Goal: Browse casually: Explore the website without a specific task or goal

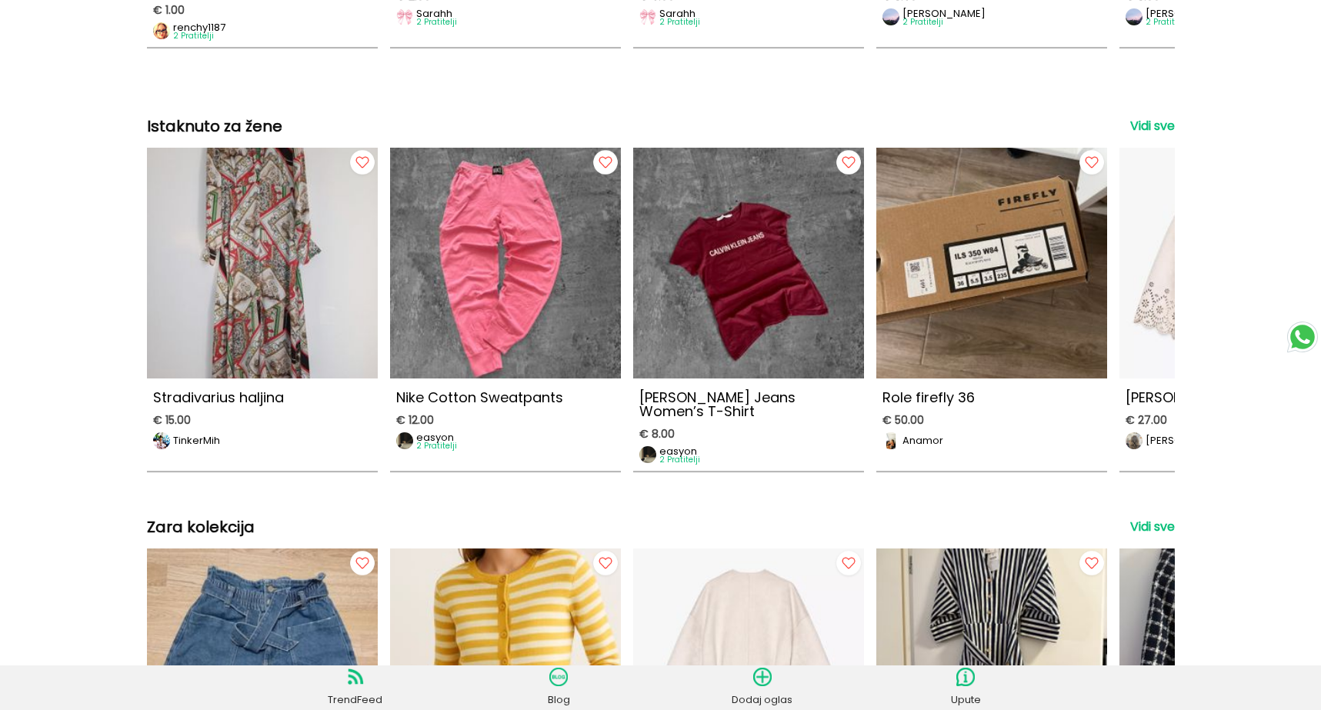
scroll to position [2135, 0]
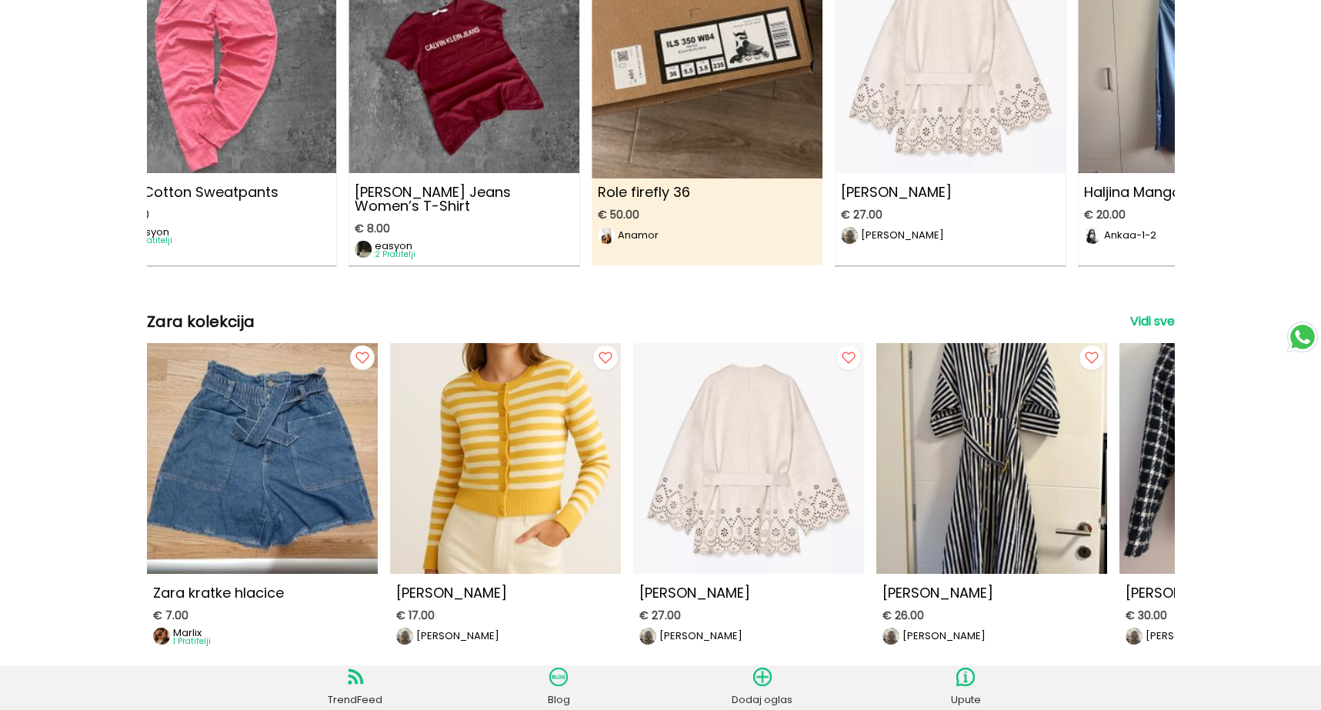
click at [580, 133] on img at bounding box center [707, 52] width 254 height 254
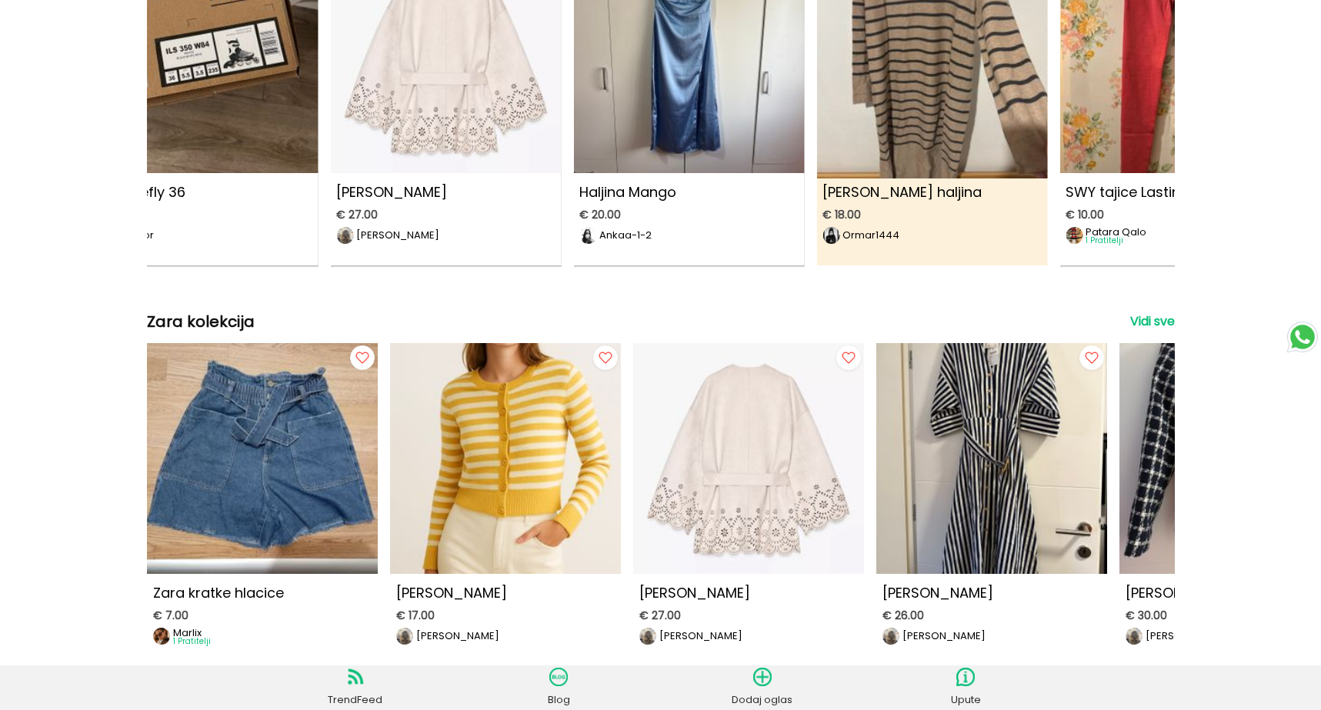
click at [805, 178] on img at bounding box center [932, 52] width 254 height 254
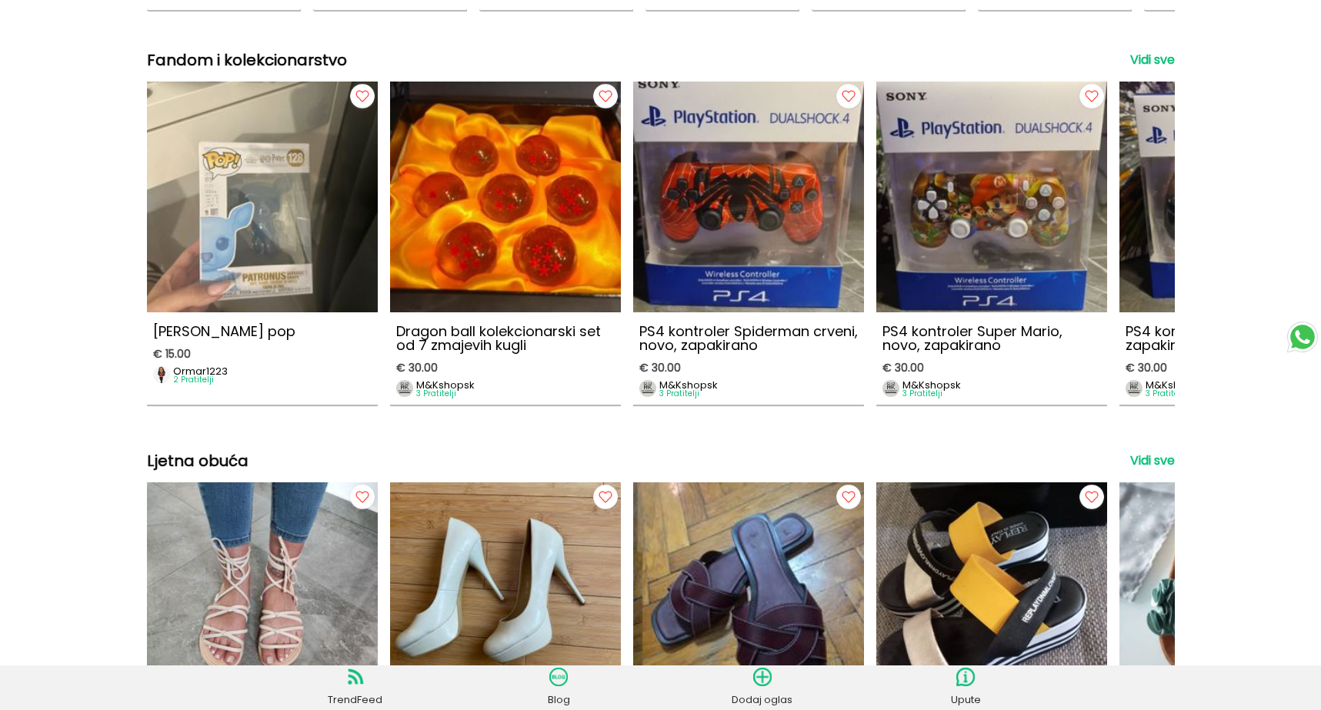
scroll to position [3807, 0]
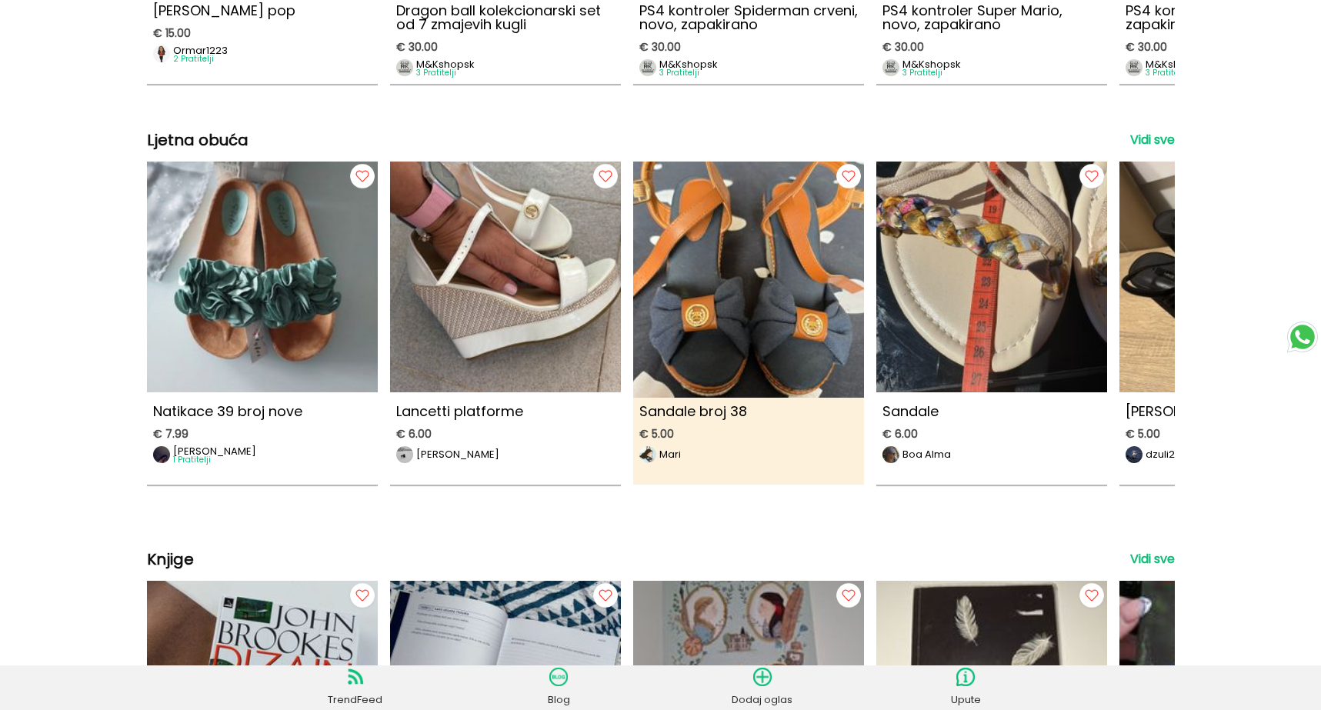
click at [622, 307] on img at bounding box center [749, 271] width 254 height 254
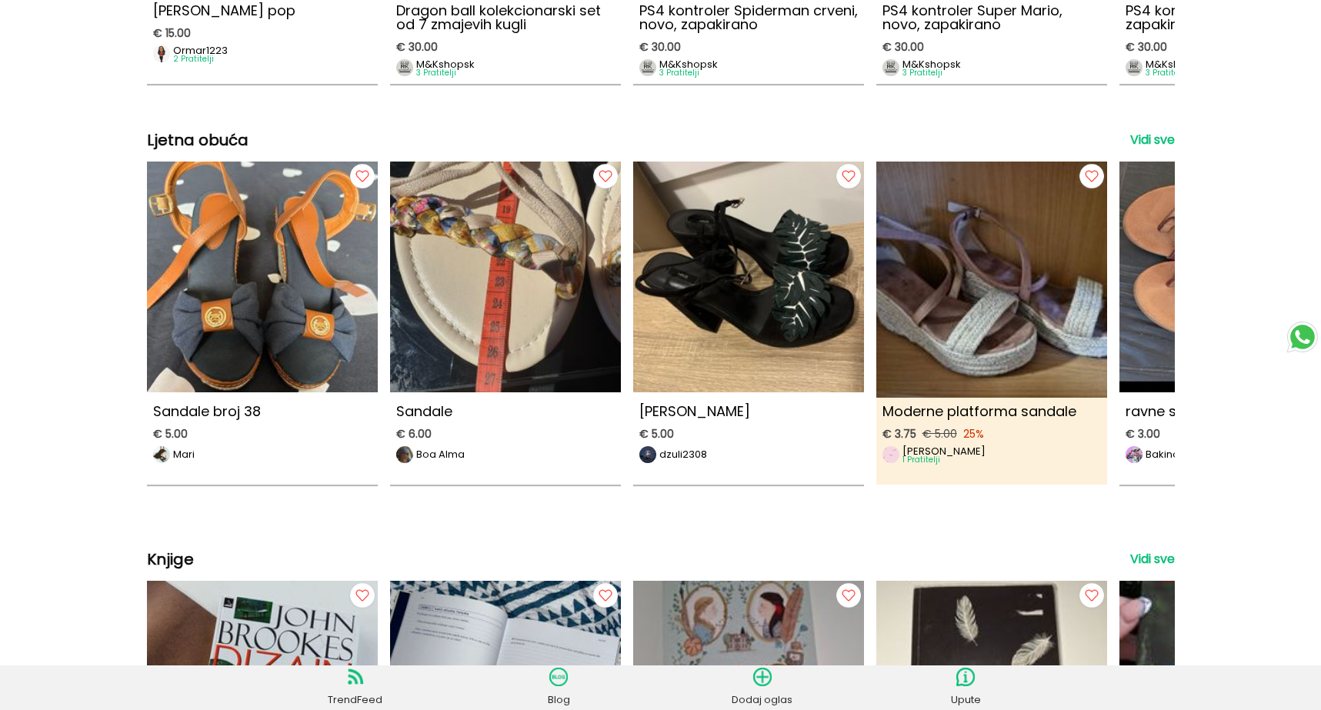
click at [865, 355] on img at bounding box center [992, 271] width 254 height 254
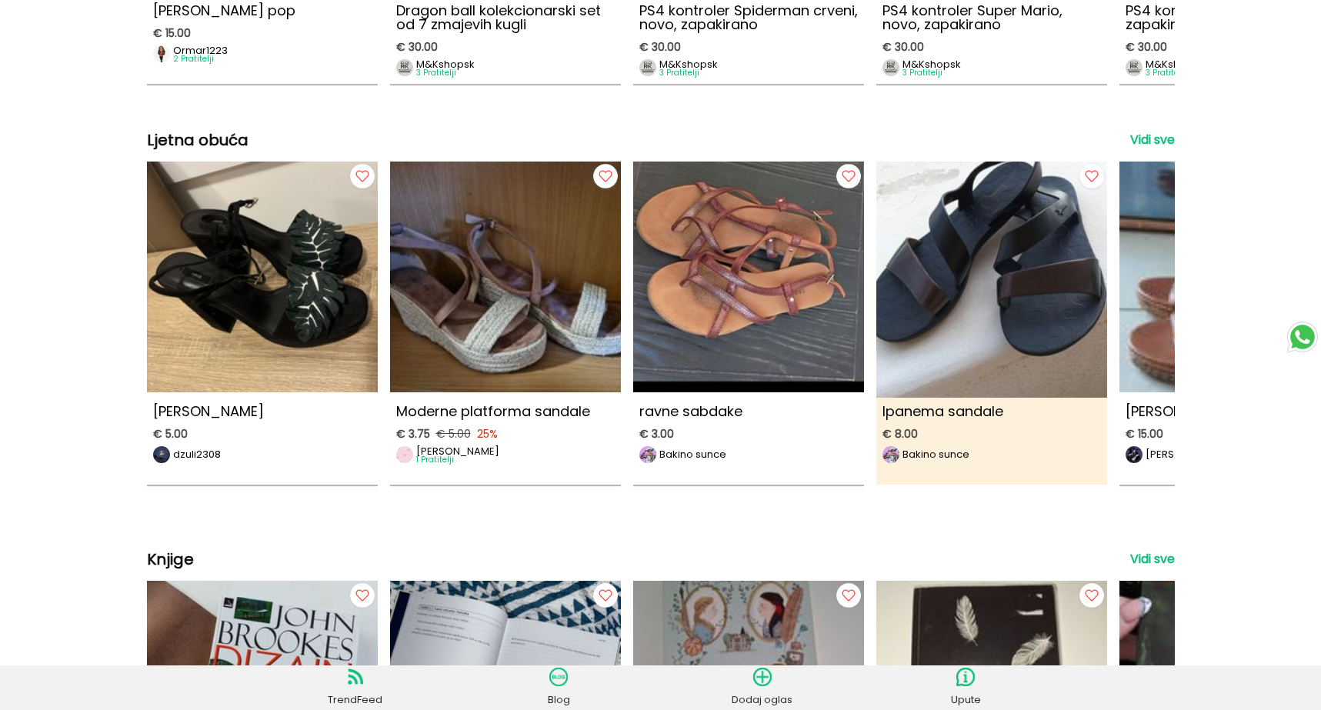
click at [865, 315] on img at bounding box center [992, 271] width 254 height 254
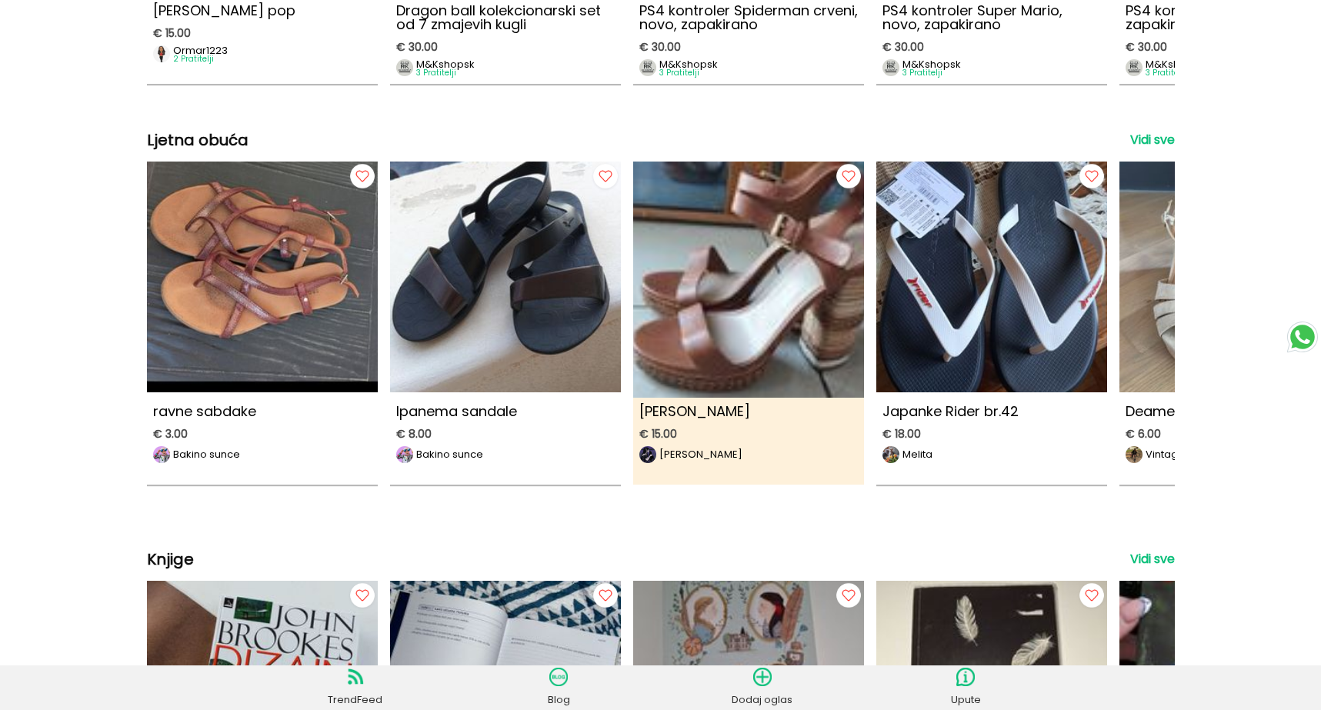
click at [622, 283] on img at bounding box center [749, 271] width 254 height 254
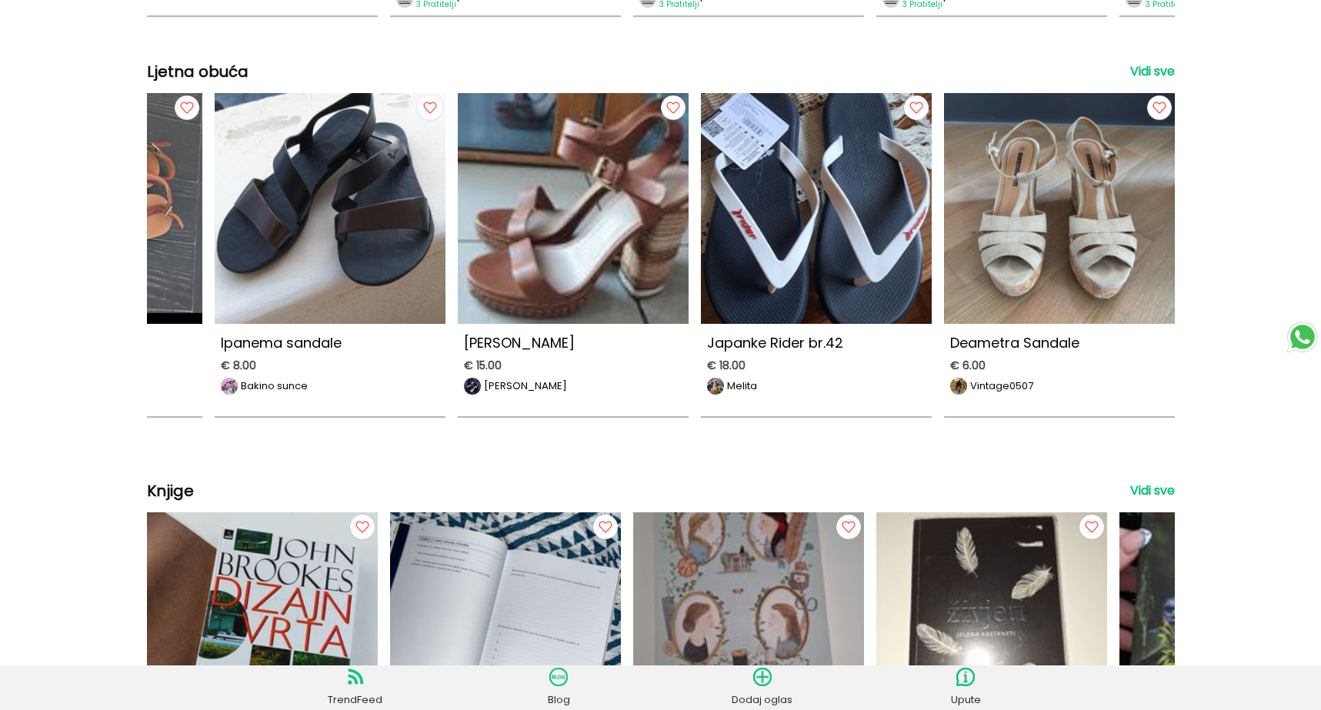
scroll to position [4091, 0]
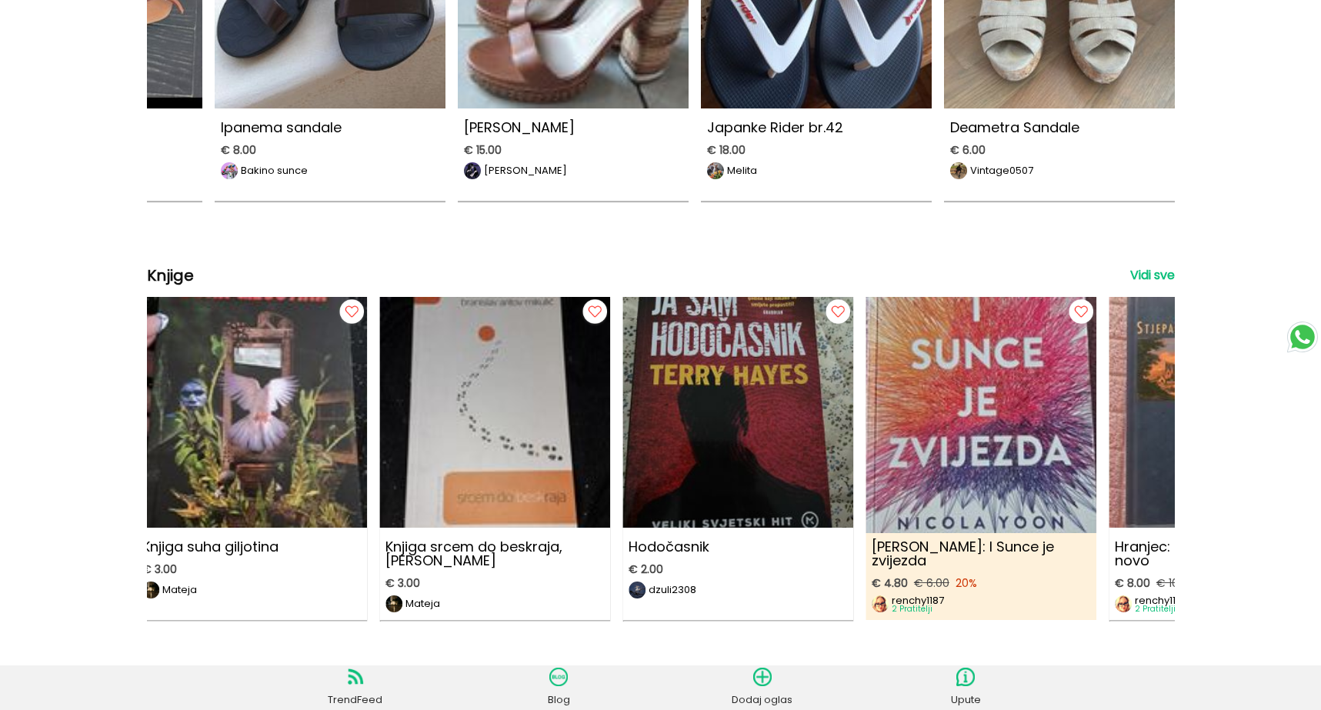
click at [854, 476] on img at bounding box center [981, 406] width 254 height 254
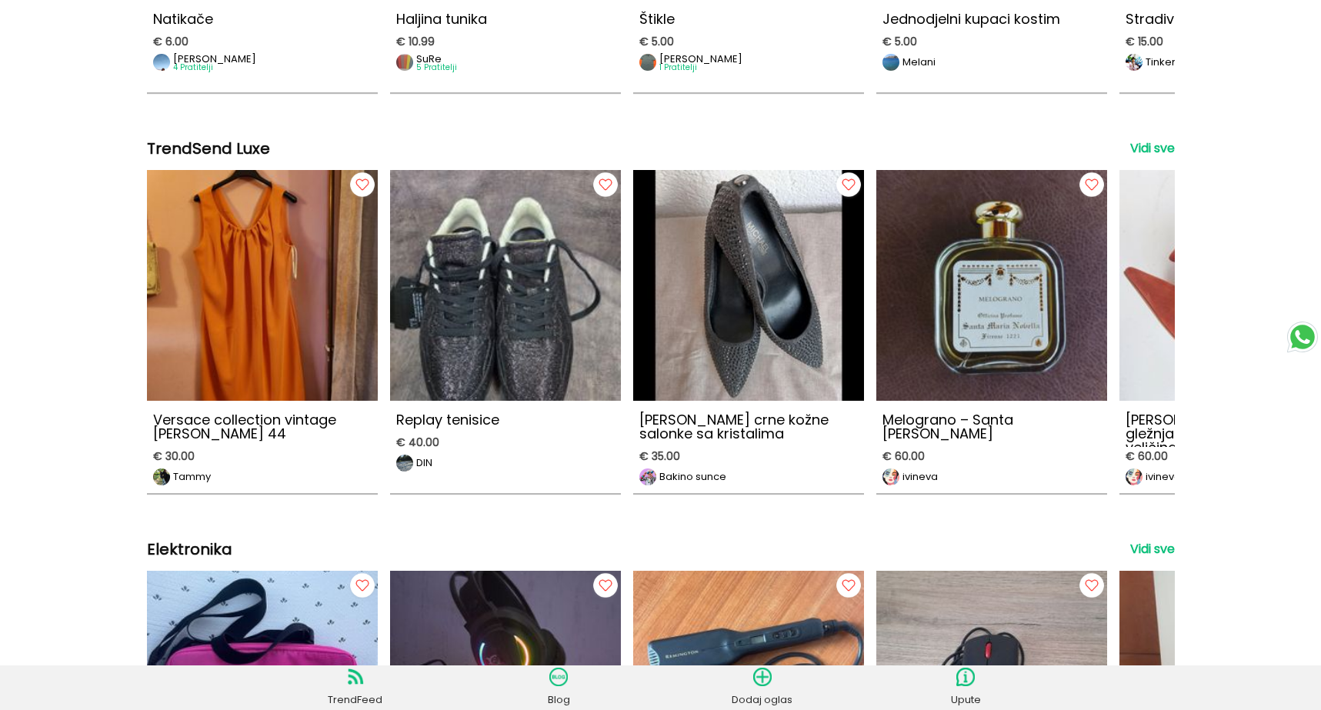
scroll to position [4964, 0]
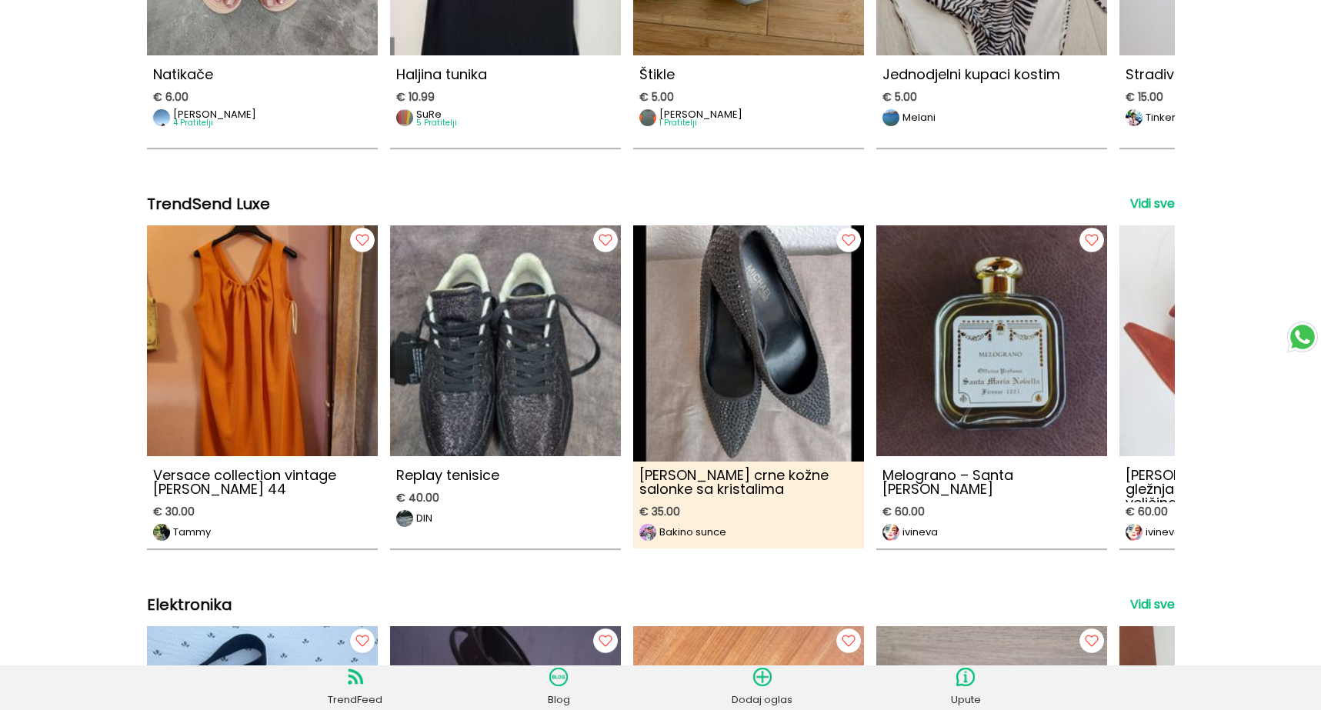
click at [622, 442] on img at bounding box center [749, 335] width 254 height 254
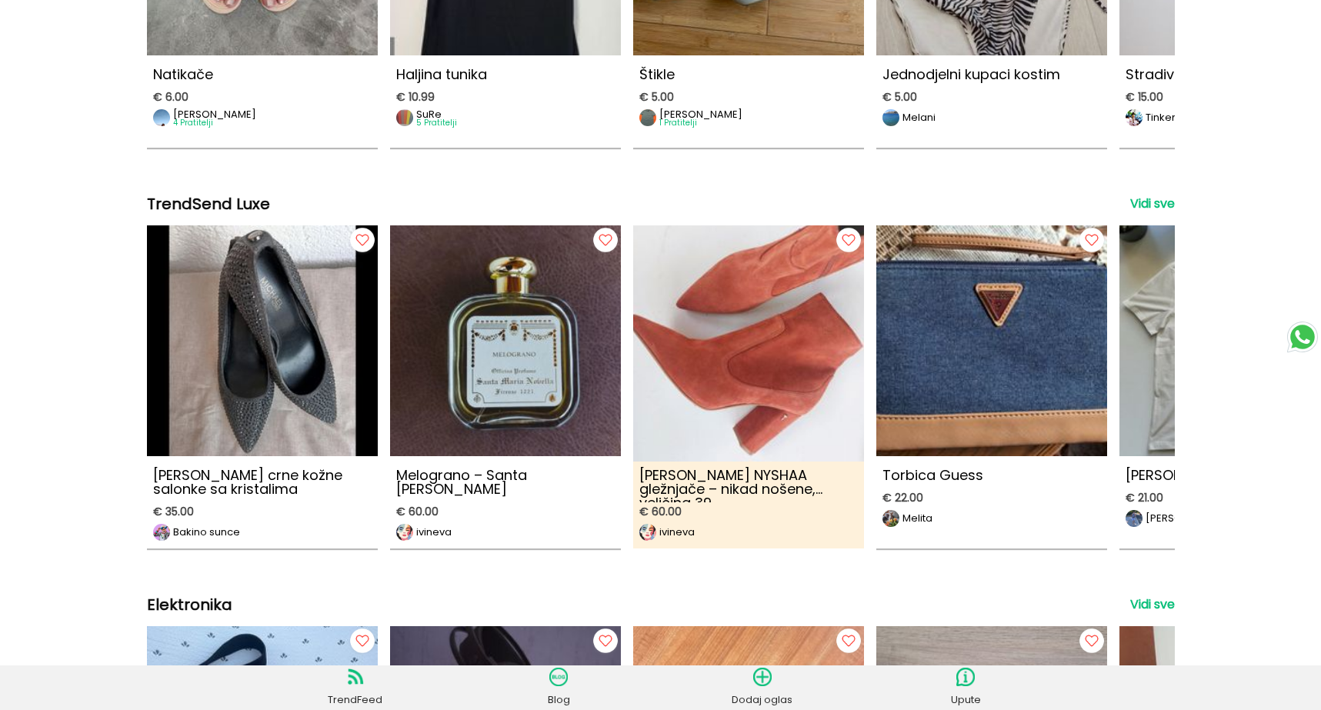
click at [622, 455] on img at bounding box center [749, 335] width 254 height 254
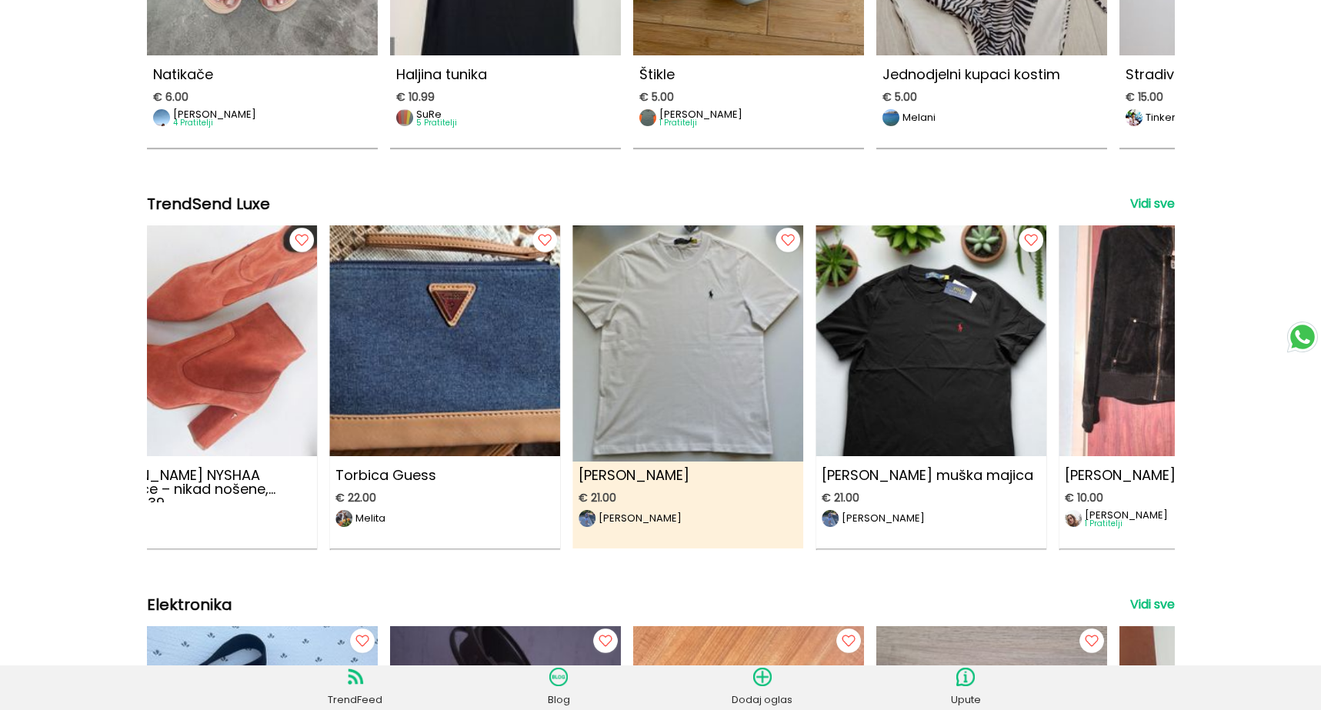
click at [561, 431] on img at bounding box center [688, 335] width 254 height 254
